Goal: Information Seeking & Learning: Learn about a topic

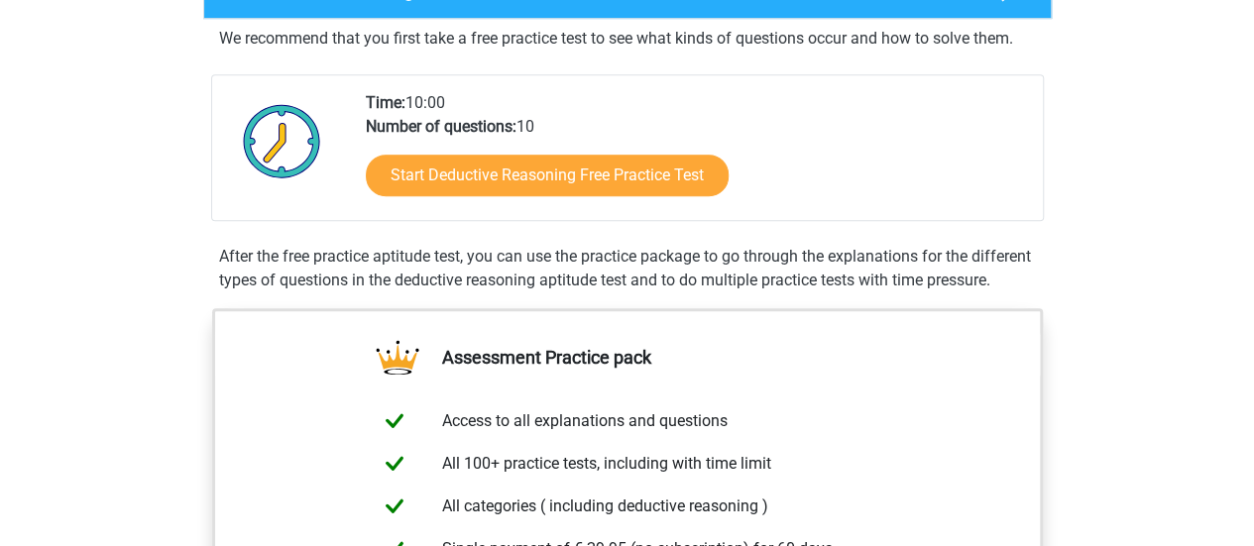
scroll to position [512, 0]
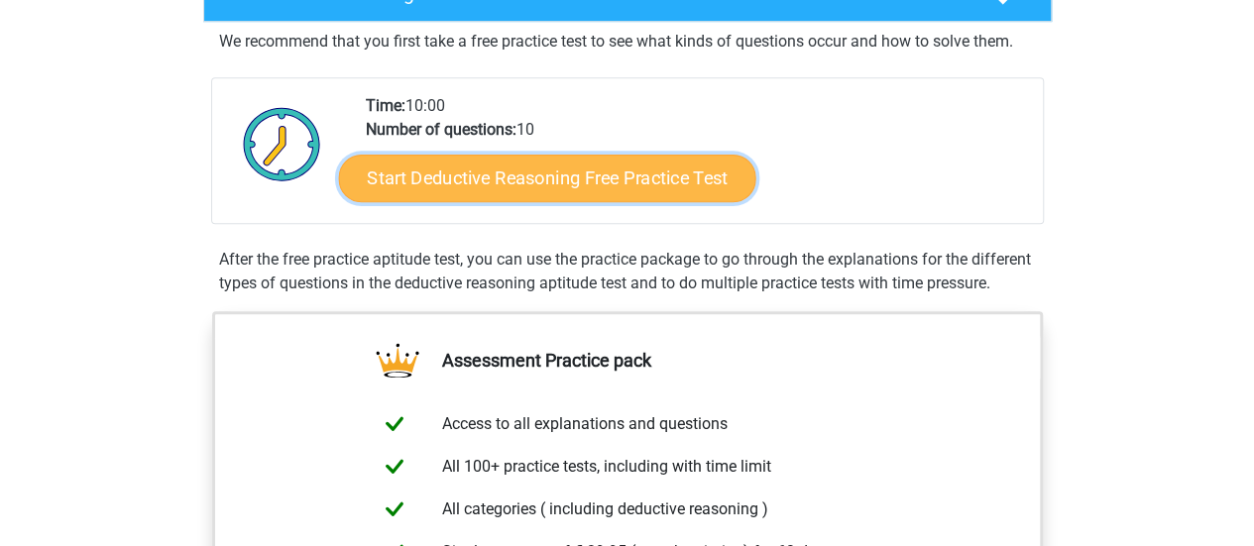
click at [632, 162] on link "Start Deductive Reasoning Free Practice Test" at bounding box center [546, 178] width 417 height 48
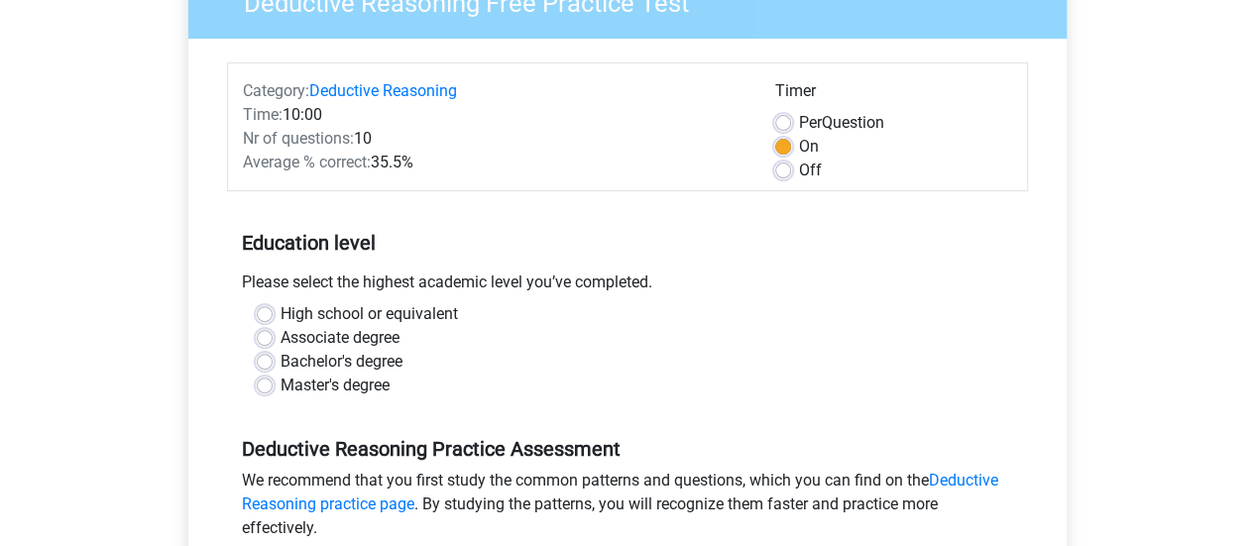
scroll to position [201, 0]
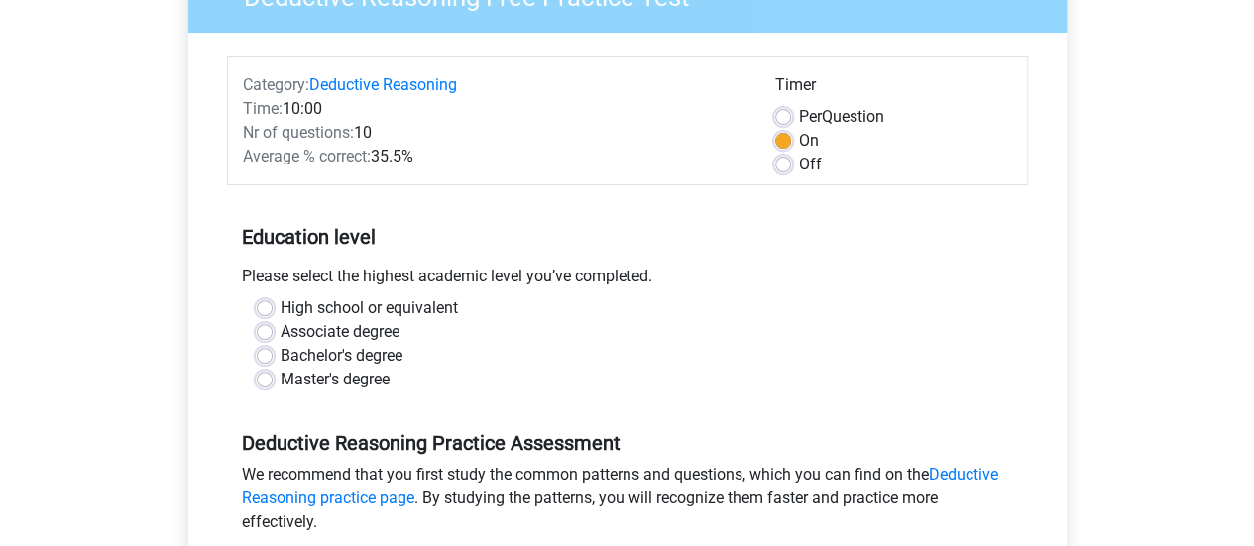
click at [281, 307] on label "High school or equivalent" at bounding box center [369, 308] width 177 height 24
click at [267, 307] on input "High school or equivalent" at bounding box center [265, 306] width 16 height 20
radio input "true"
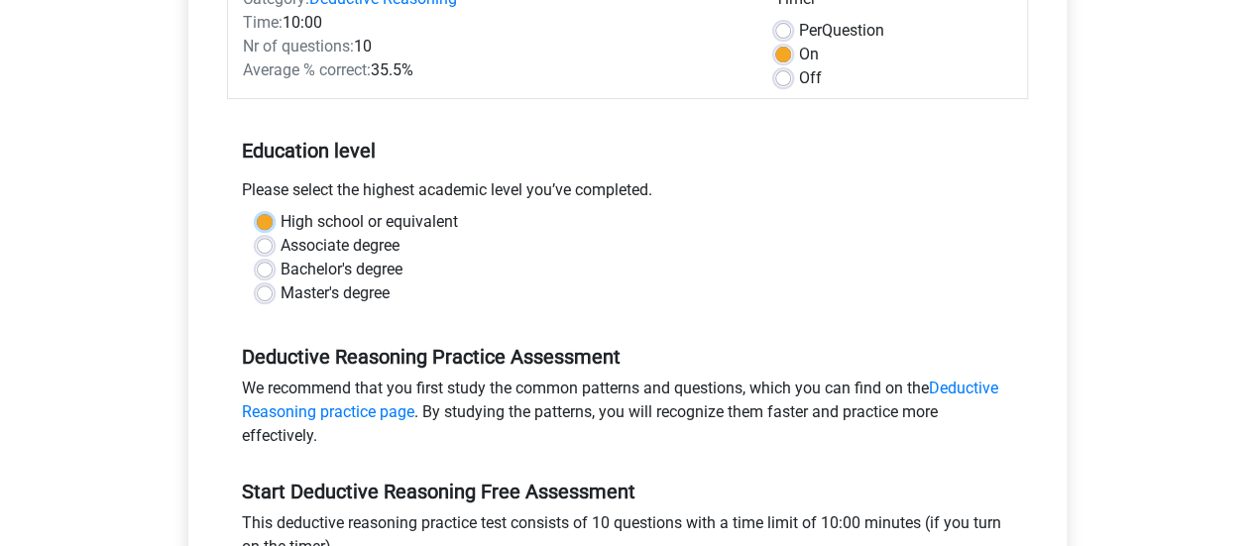
scroll to position [291, 0]
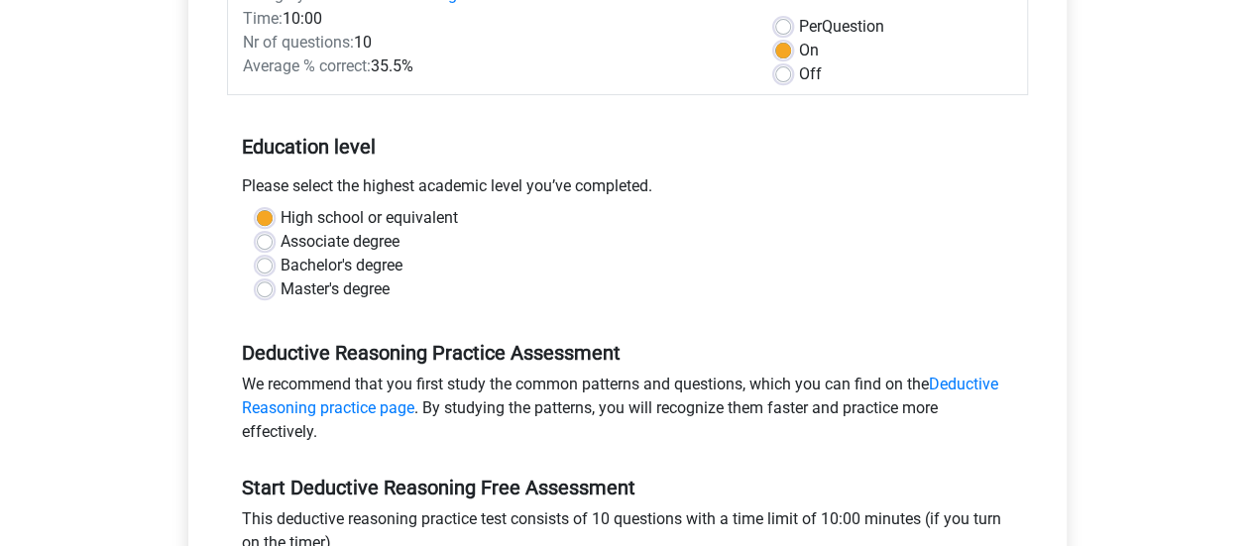
click at [281, 292] on label "Master's degree" at bounding box center [335, 290] width 109 height 24
click at [261, 292] on input "Master's degree" at bounding box center [265, 288] width 16 height 20
radio input "true"
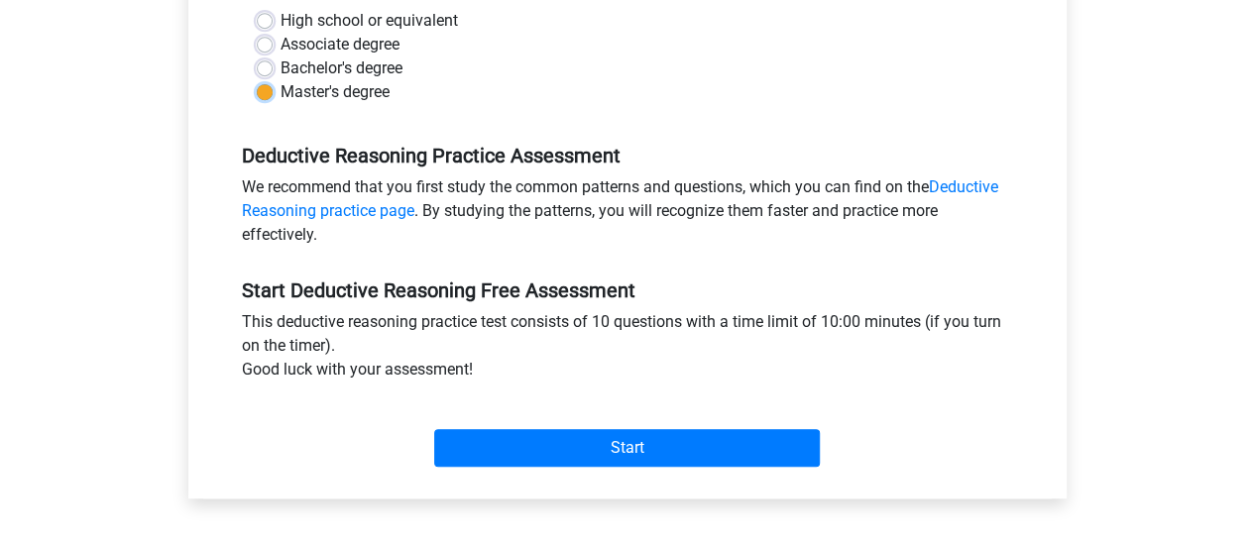
scroll to position [559, 0]
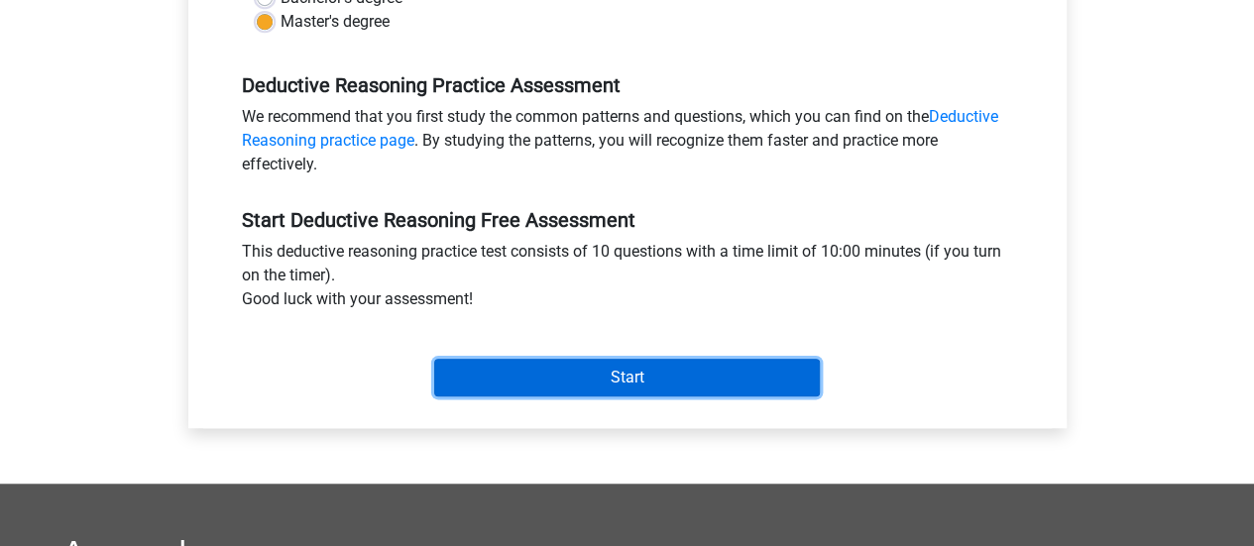
click at [615, 378] on input "Start" at bounding box center [627, 378] width 386 height 38
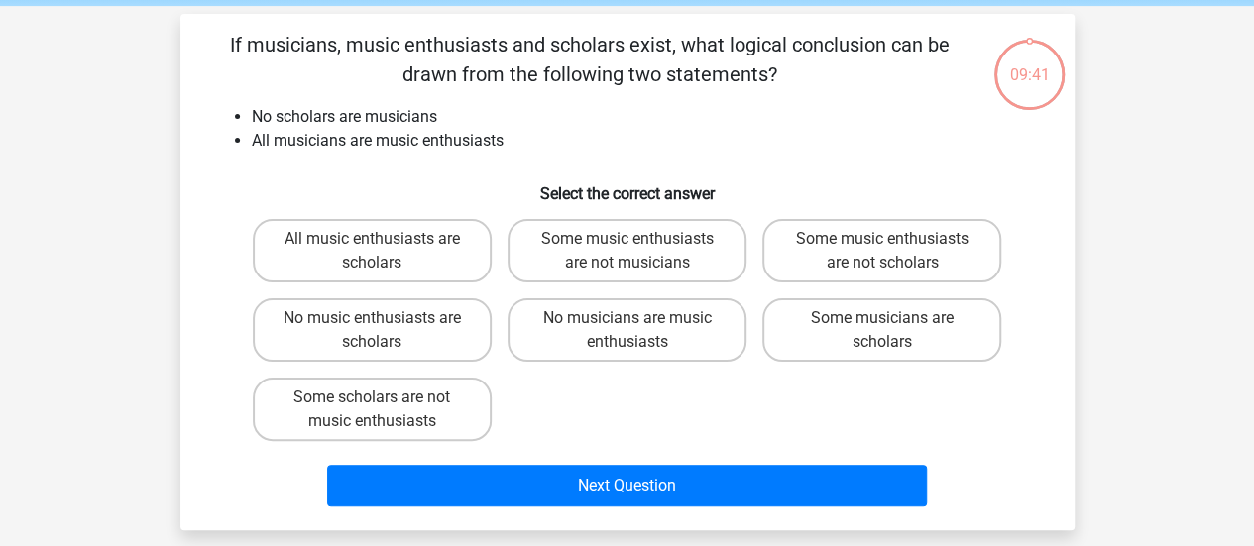
scroll to position [78, 0]
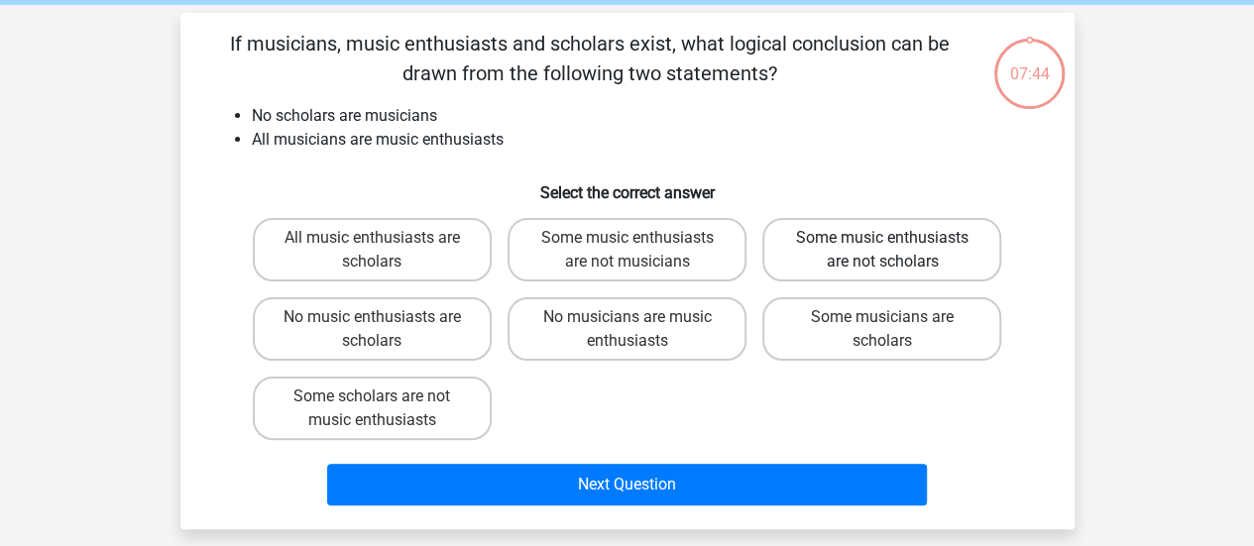
click at [861, 247] on label "Some music enthusiasts are not scholars" at bounding box center [881, 249] width 239 height 63
click at [882, 247] on input "Some music enthusiasts are not scholars" at bounding box center [888, 244] width 13 height 13
radio input "true"
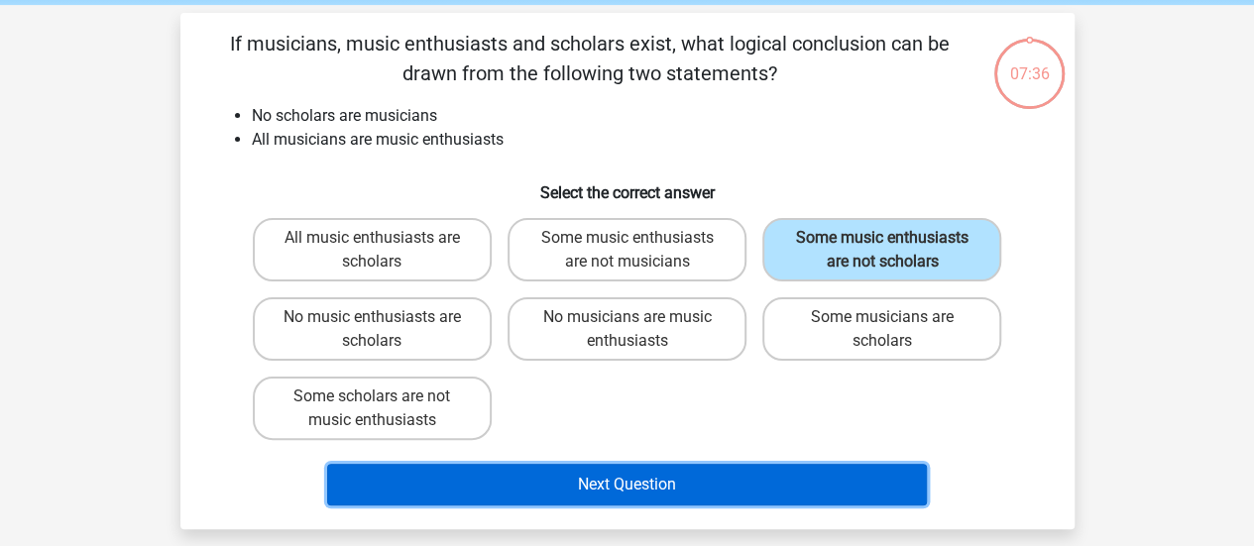
click at [696, 479] on button "Next Question" at bounding box center [627, 485] width 600 height 42
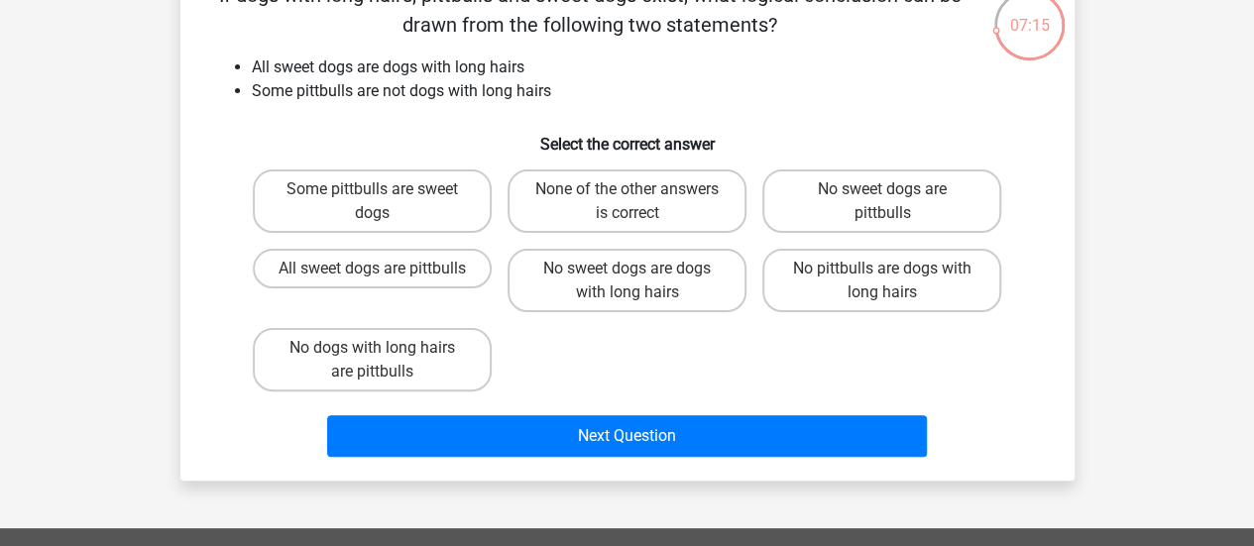
scroll to position [120, 0]
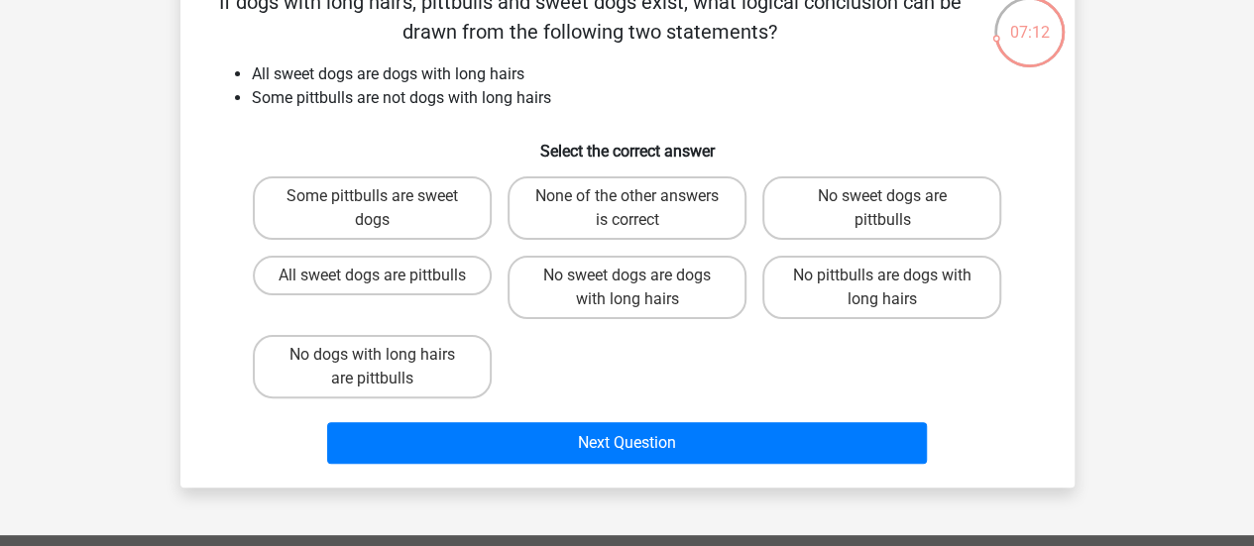
click at [635, 208] on input "None of the other answers is correct" at bounding box center [632, 202] width 13 height 13
radio input "true"
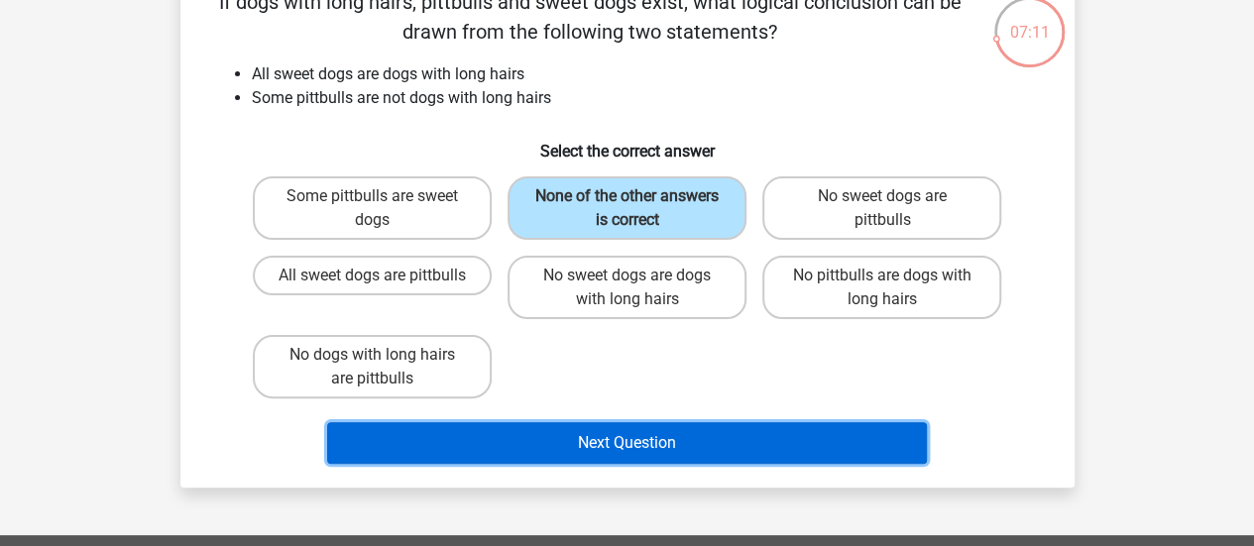
click at [630, 449] on button "Next Question" at bounding box center [627, 443] width 600 height 42
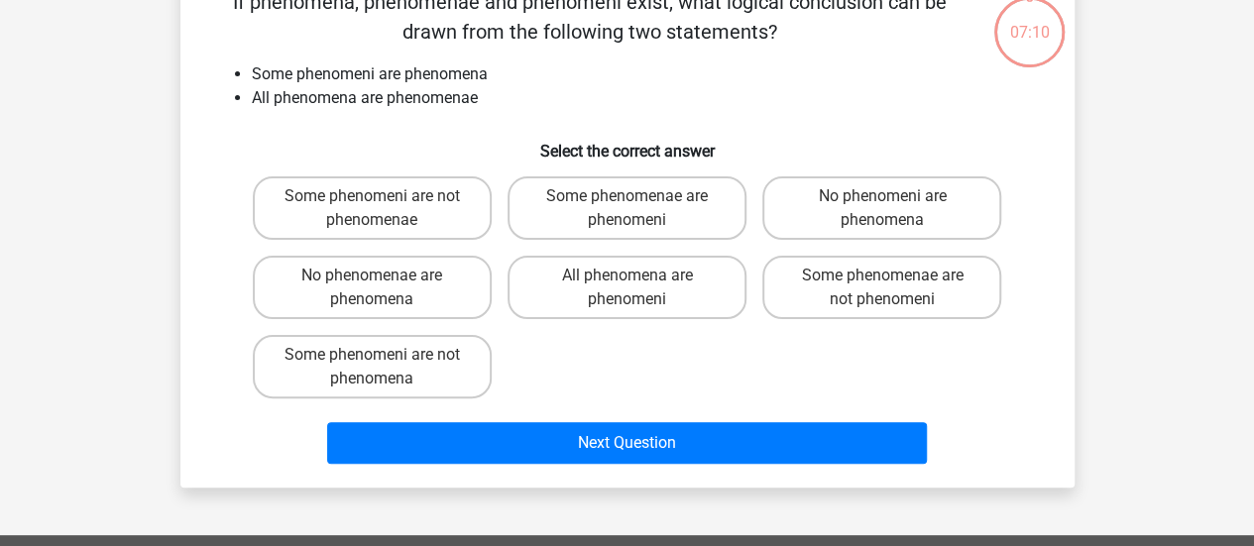
scroll to position [91, 0]
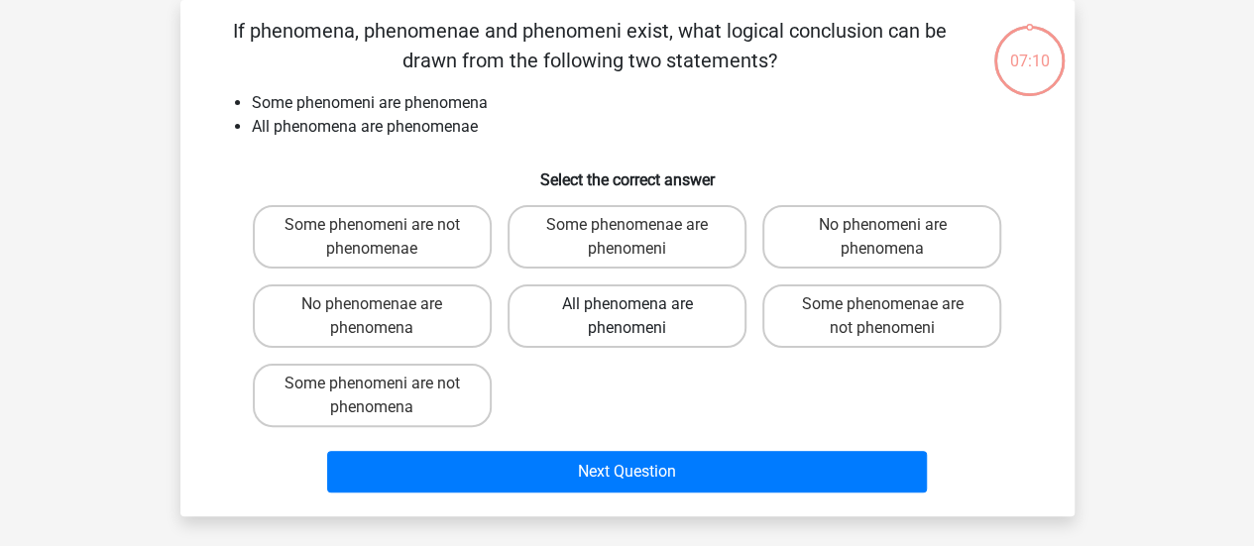
click at [630, 318] on label "All phenomena are phenomeni" at bounding box center [627, 316] width 239 height 63
click at [630, 317] on input "All phenomena are phenomeni" at bounding box center [632, 310] width 13 height 13
radio input "true"
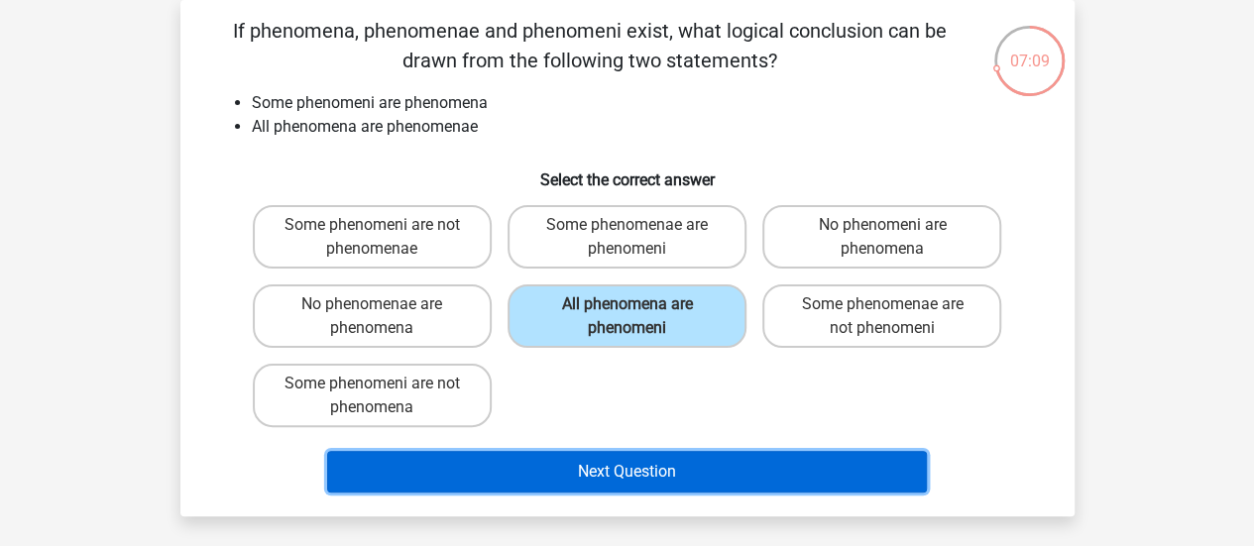
click at [635, 479] on button "Next Question" at bounding box center [627, 472] width 600 height 42
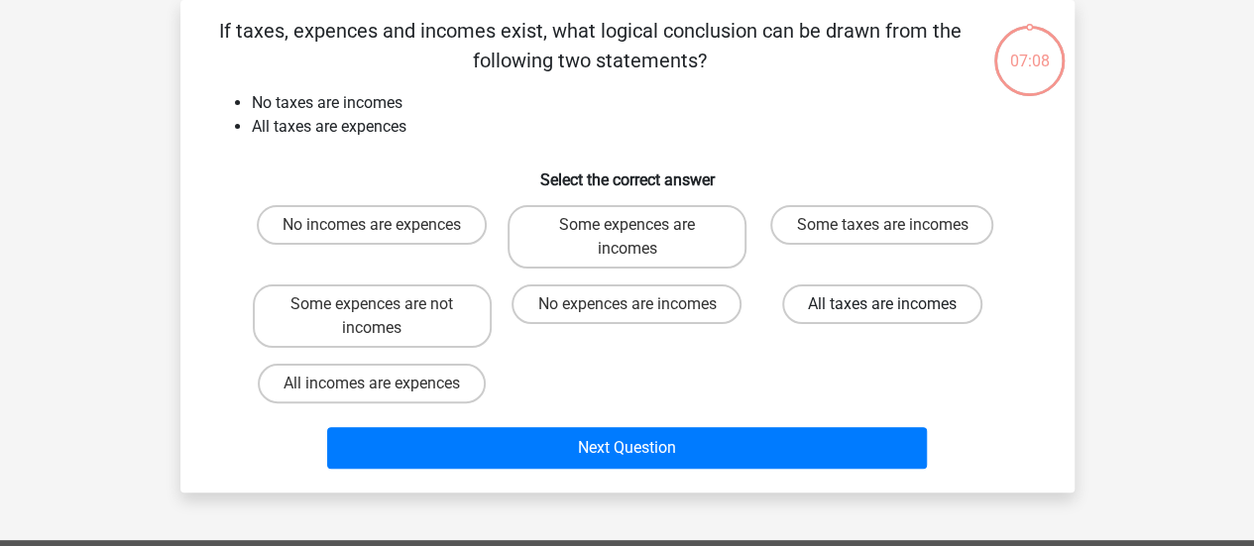
click at [847, 305] on label "All taxes are incomes" at bounding box center [882, 305] width 200 height 40
click at [882, 305] on input "All taxes are incomes" at bounding box center [888, 310] width 13 height 13
radio input "true"
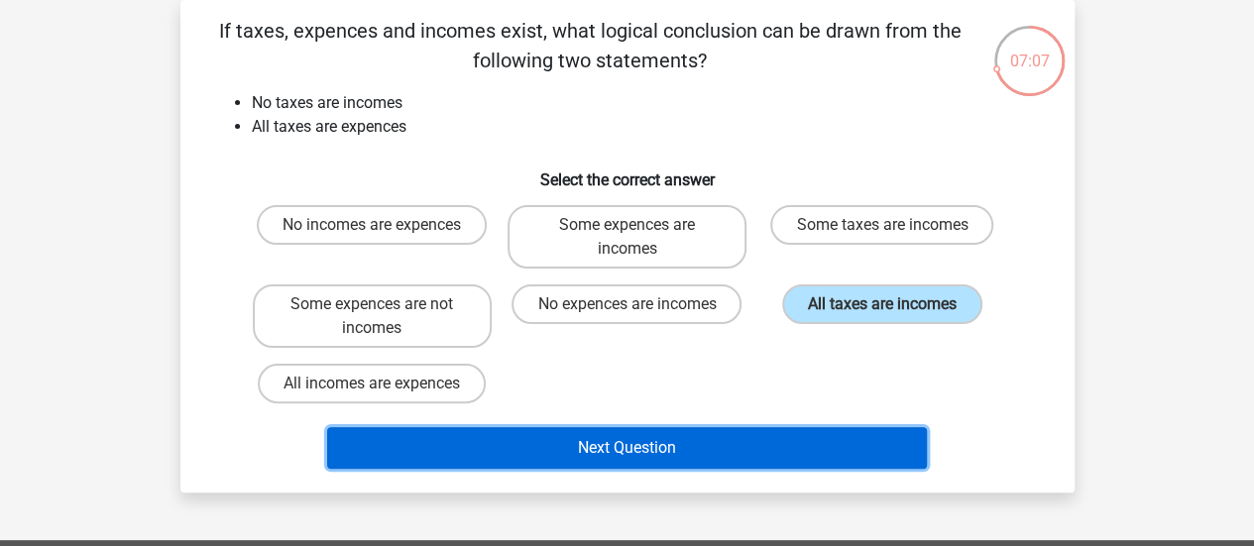
click at [714, 457] on button "Next Question" at bounding box center [627, 448] width 600 height 42
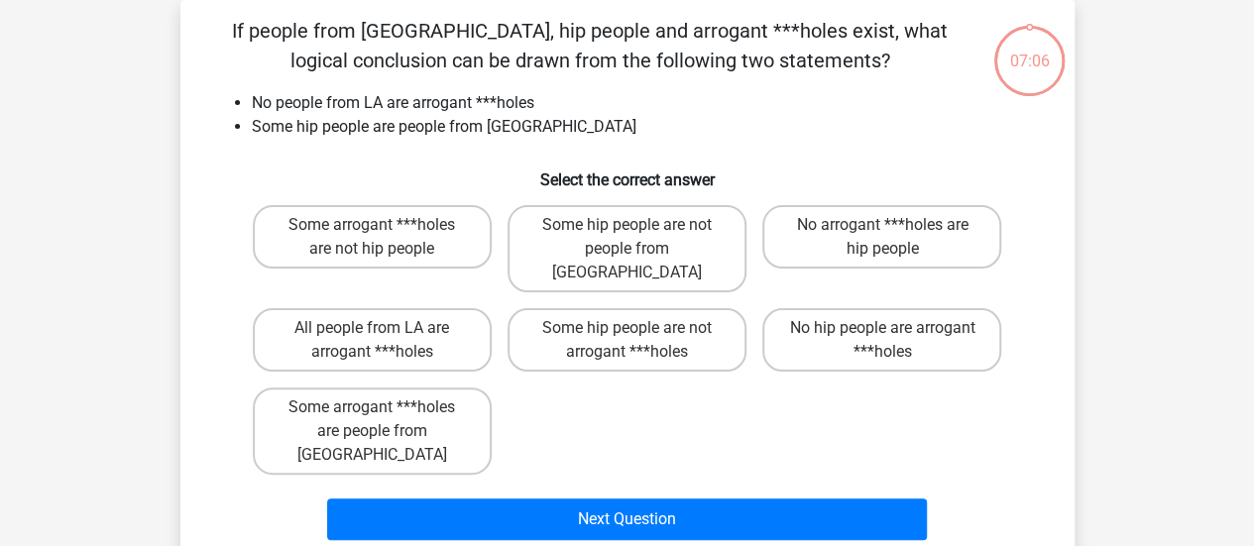
click at [383, 328] on input "All people from LA are arrogant ***holes" at bounding box center [378, 334] width 13 height 13
radio input "true"
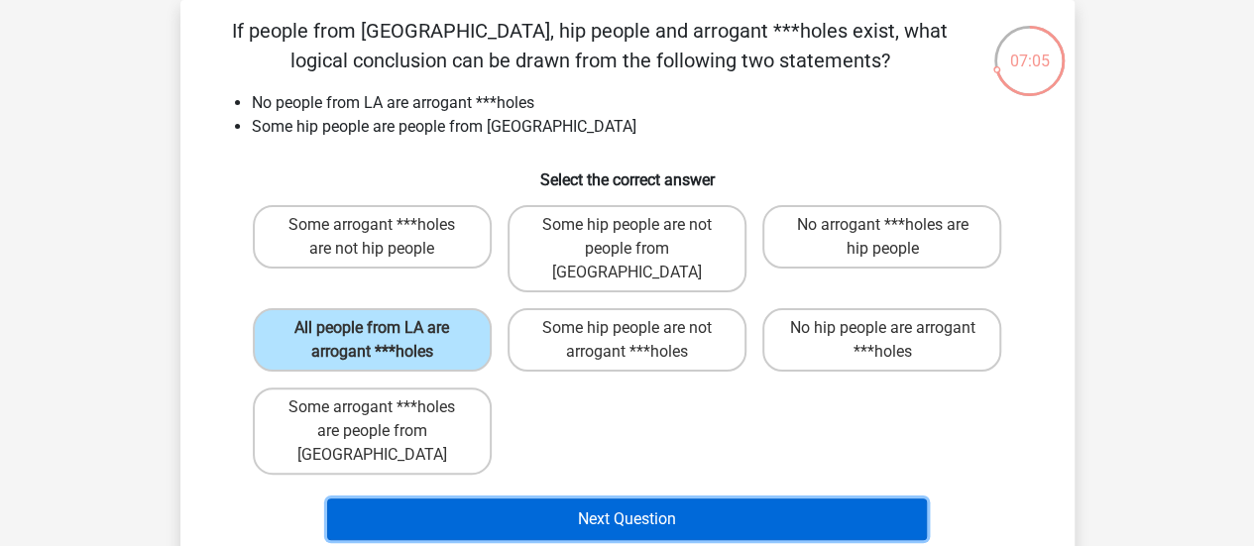
click at [510, 499] on button "Next Question" at bounding box center [627, 520] width 600 height 42
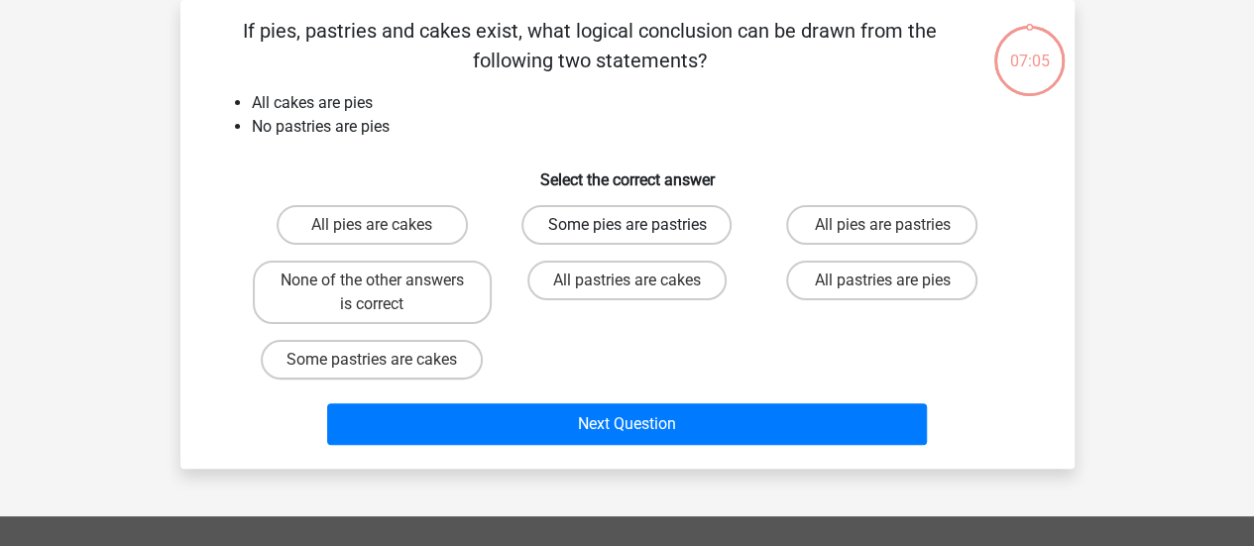
click at [600, 231] on label "Some pies are pastries" at bounding box center [626, 225] width 210 height 40
click at [626, 231] on input "Some pies are pastries" at bounding box center [632, 231] width 13 height 13
radio input "true"
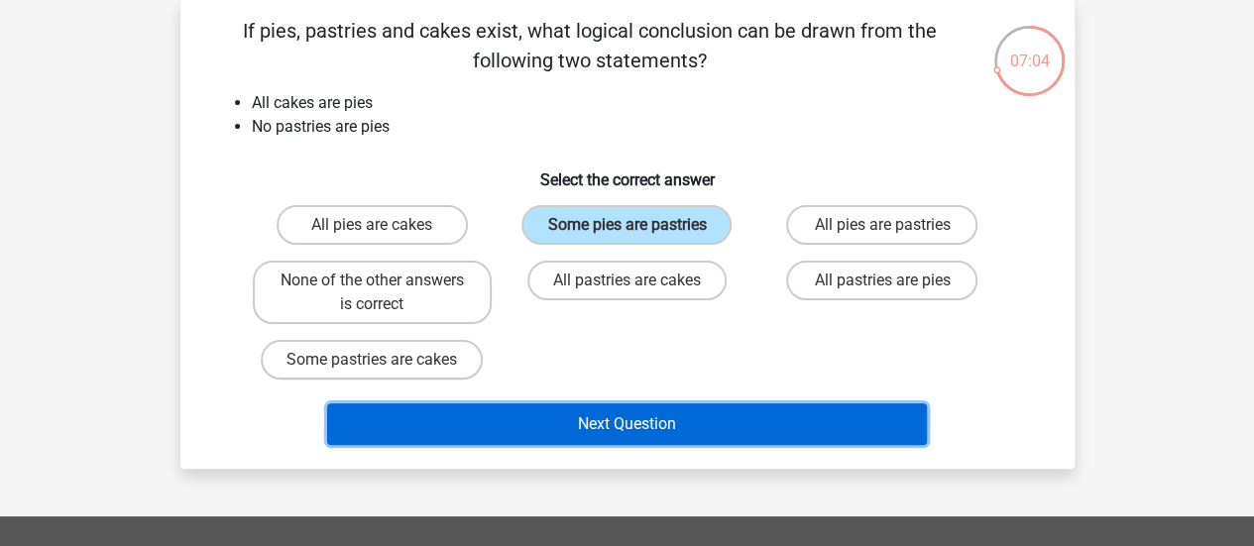
click at [617, 421] on button "Next Question" at bounding box center [627, 424] width 600 height 42
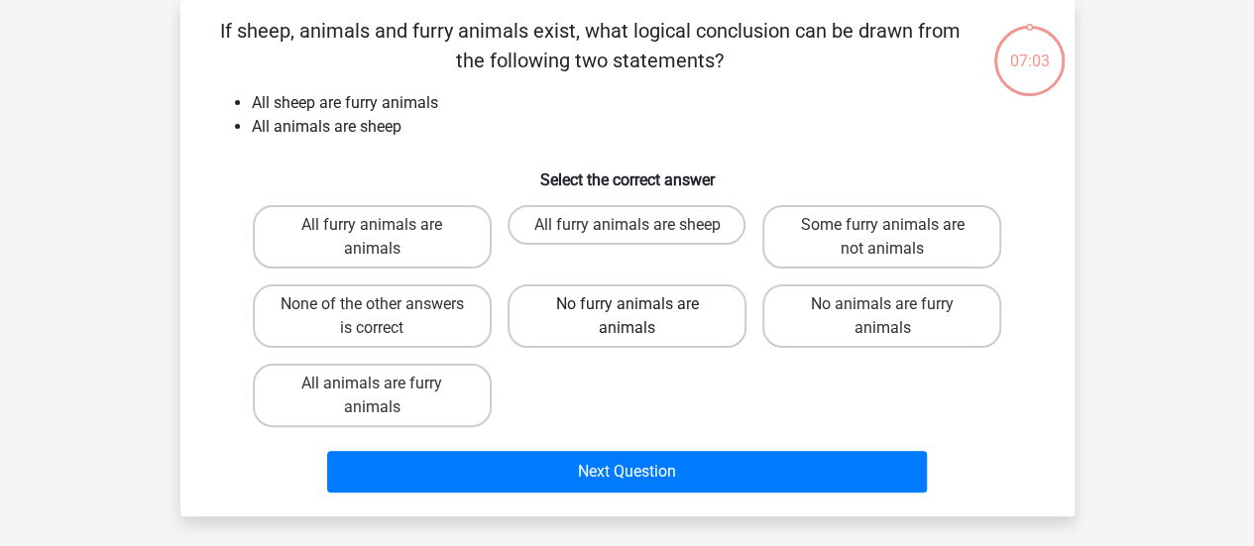
click at [616, 328] on label "No furry animals are animals" at bounding box center [627, 316] width 239 height 63
click at [626, 317] on input "No furry animals are animals" at bounding box center [632, 310] width 13 height 13
radio input "true"
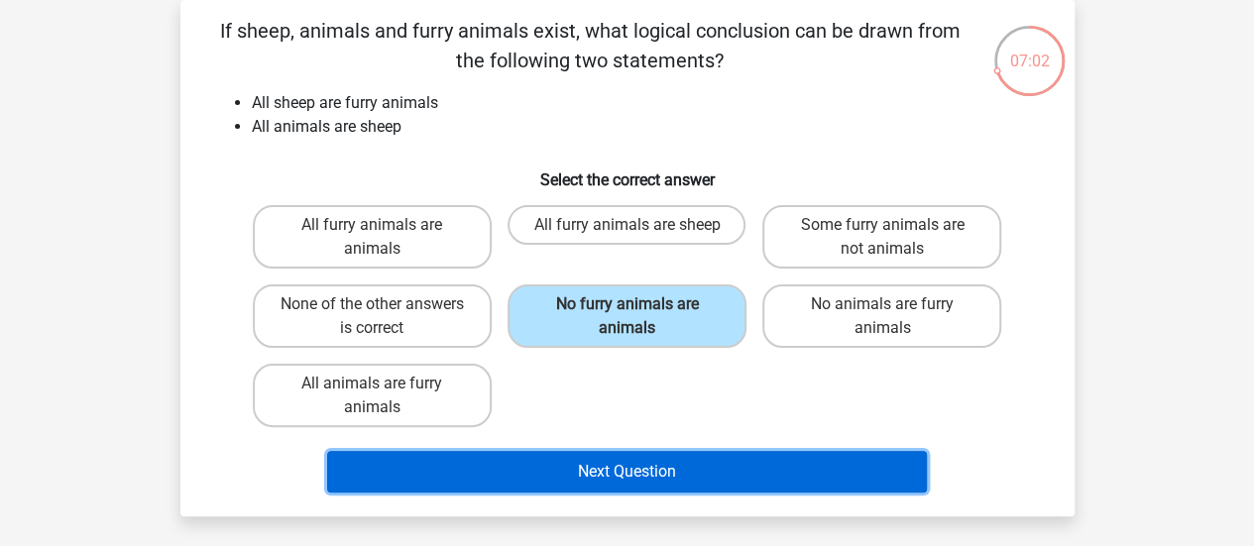
click at [641, 476] on button "Next Question" at bounding box center [627, 472] width 600 height 42
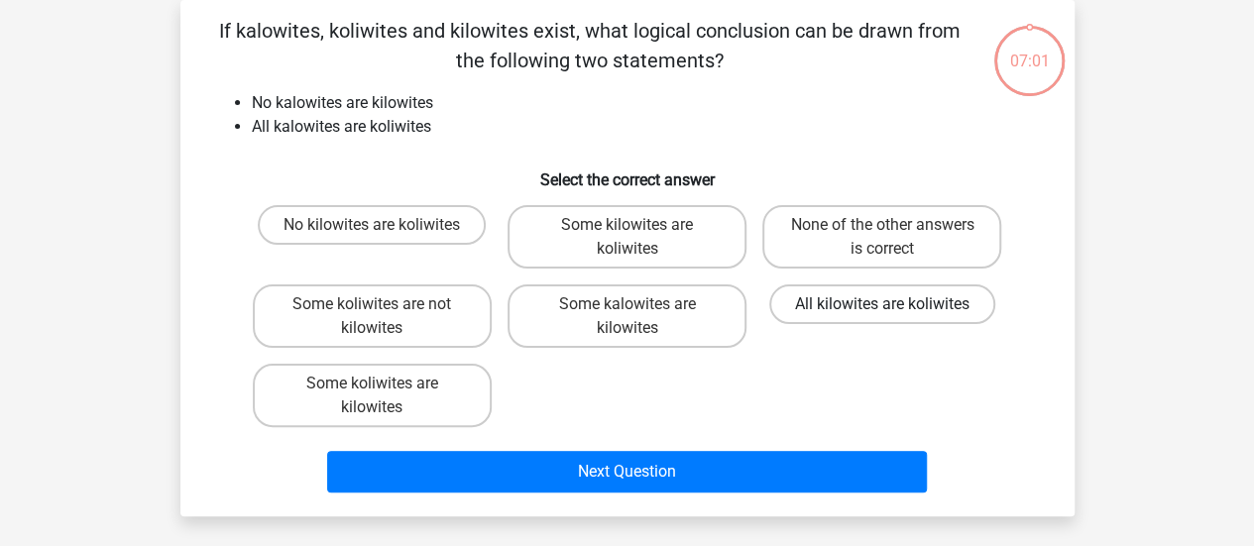
click at [823, 308] on label "All kilowites are koliwites" at bounding box center [882, 305] width 226 height 40
click at [882, 308] on input "All kilowites are koliwites" at bounding box center [888, 310] width 13 height 13
radio input "true"
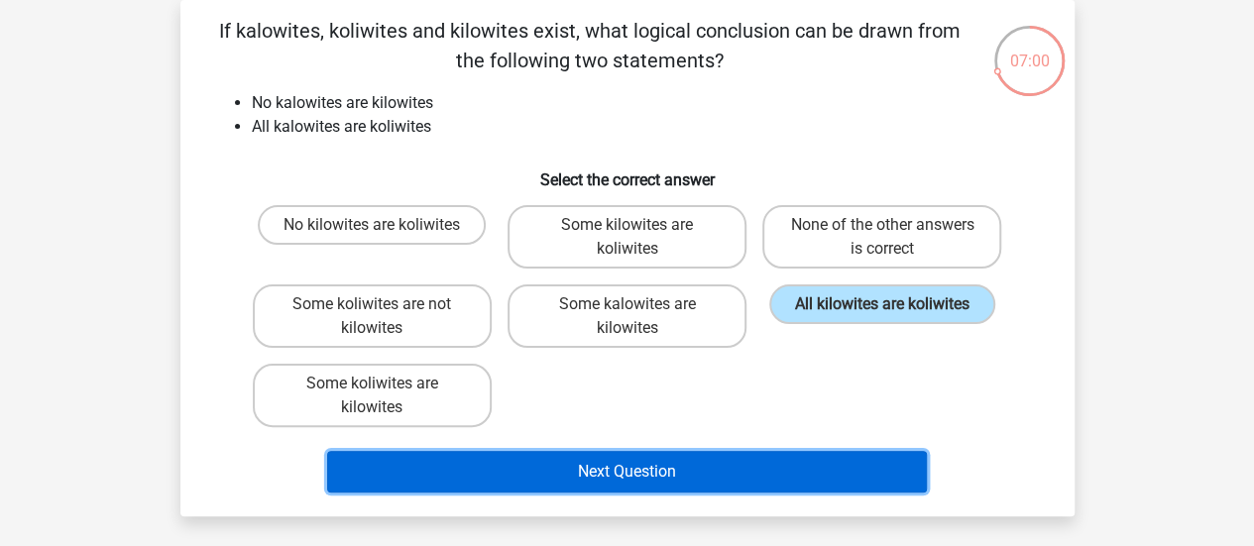
click at [783, 464] on button "Next Question" at bounding box center [627, 472] width 600 height 42
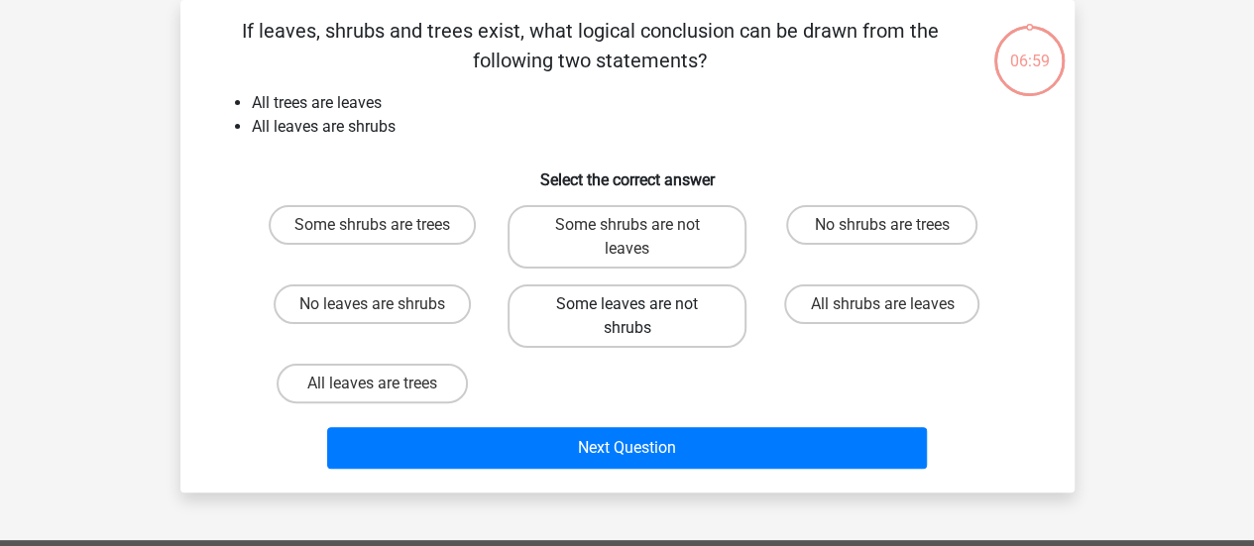
click at [599, 290] on label "Some leaves are not shrubs" at bounding box center [627, 316] width 239 height 63
click at [626, 304] on input "Some leaves are not shrubs" at bounding box center [632, 310] width 13 height 13
radio input "true"
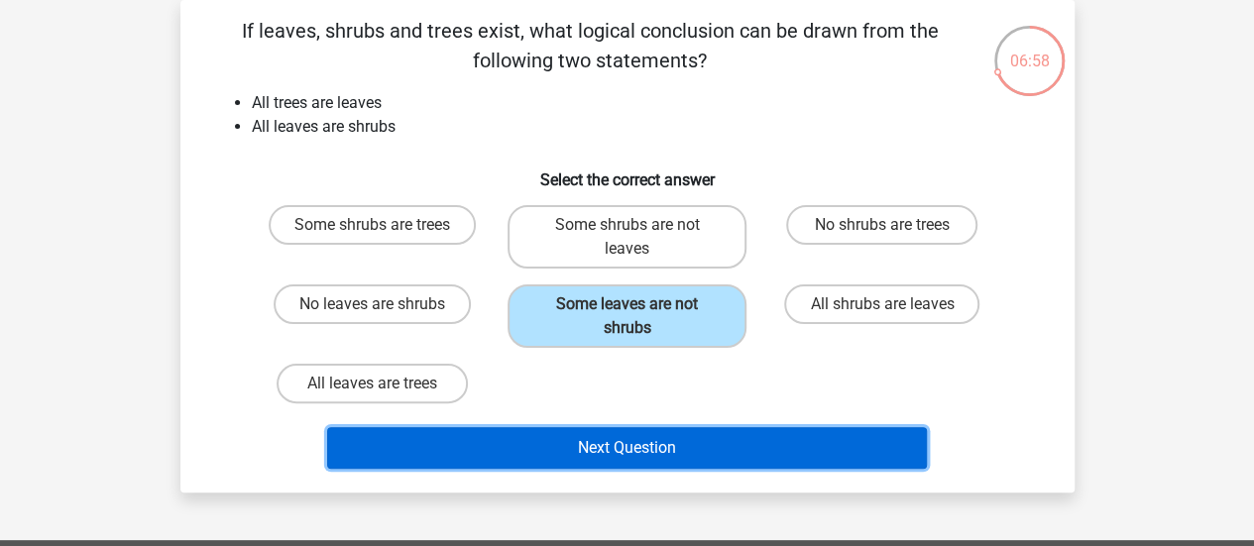
click at [625, 449] on button "Next Question" at bounding box center [627, 448] width 600 height 42
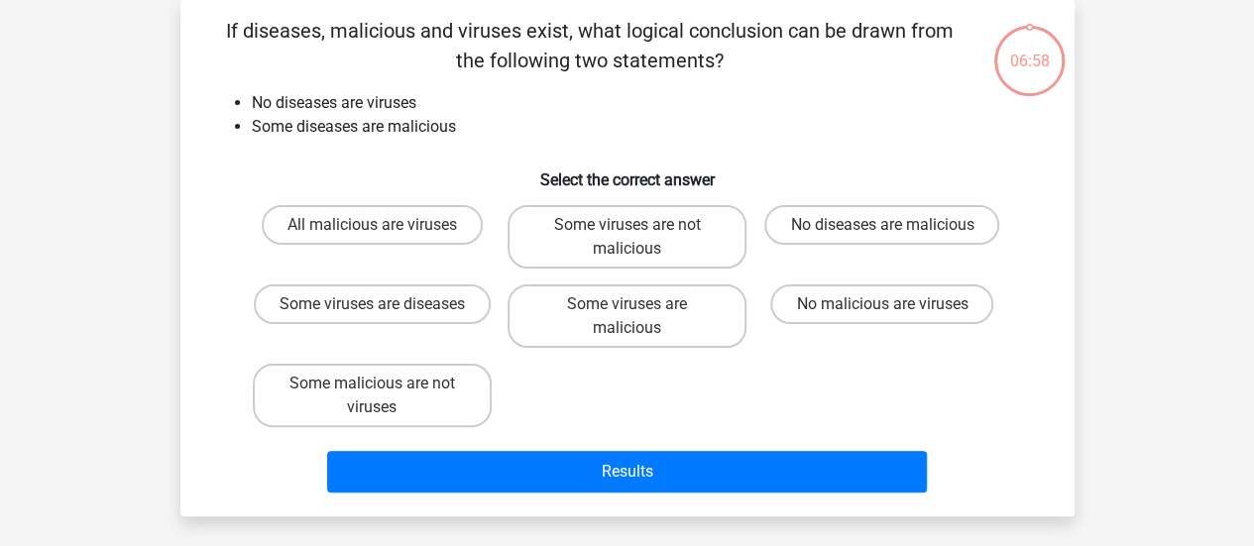
click at [628, 236] on input "Some viruses are not malicious" at bounding box center [632, 231] width 13 height 13
radio input "true"
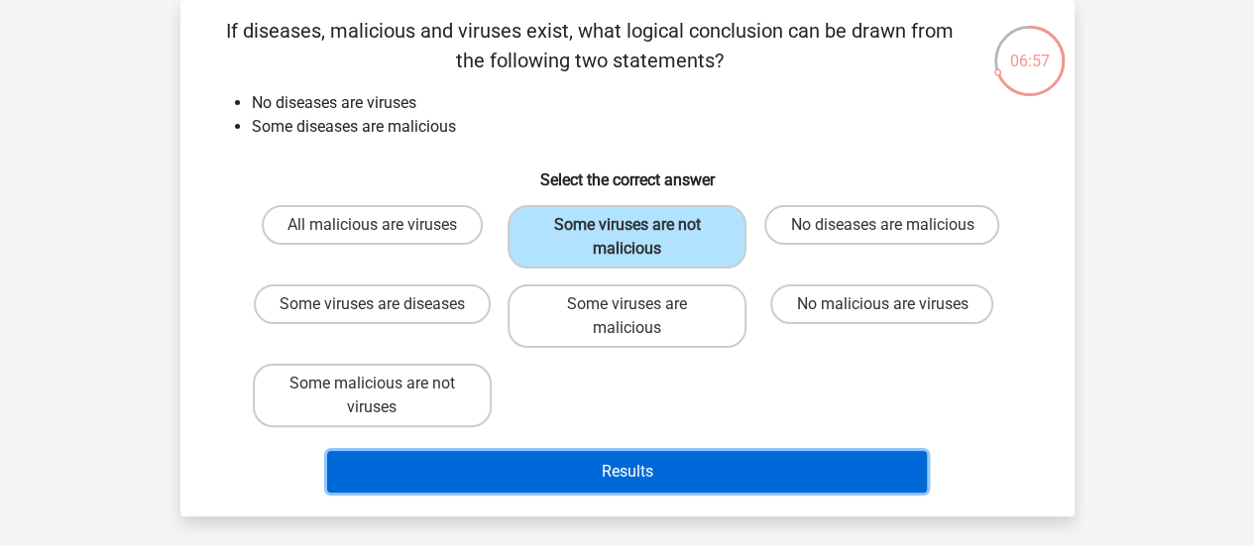
click at [687, 473] on button "Results" at bounding box center [627, 472] width 600 height 42
